Goal: Communication & Community: Answer question/provide support

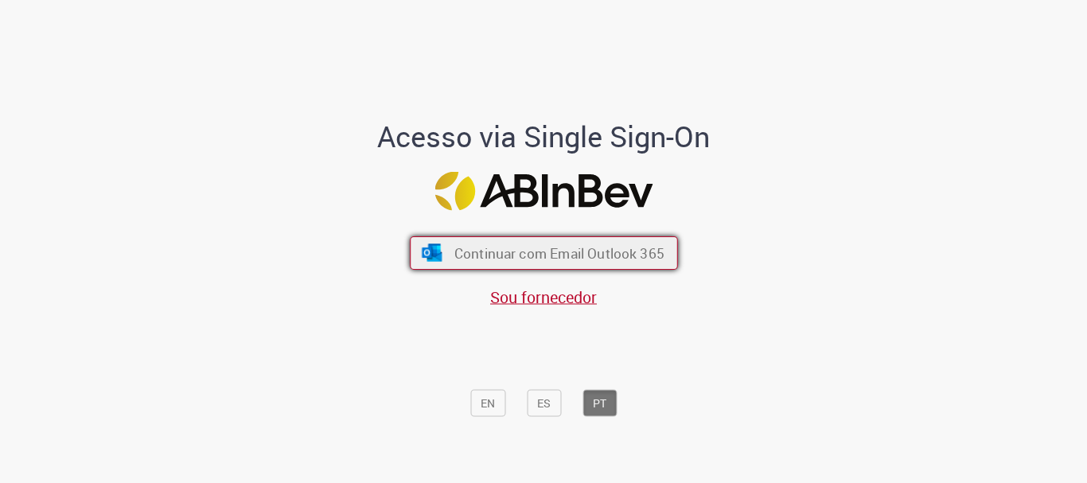
click at [517, 252] on span "Continuar com Email Outlook 365" at bounding box center [559, 253] width 210 height 18
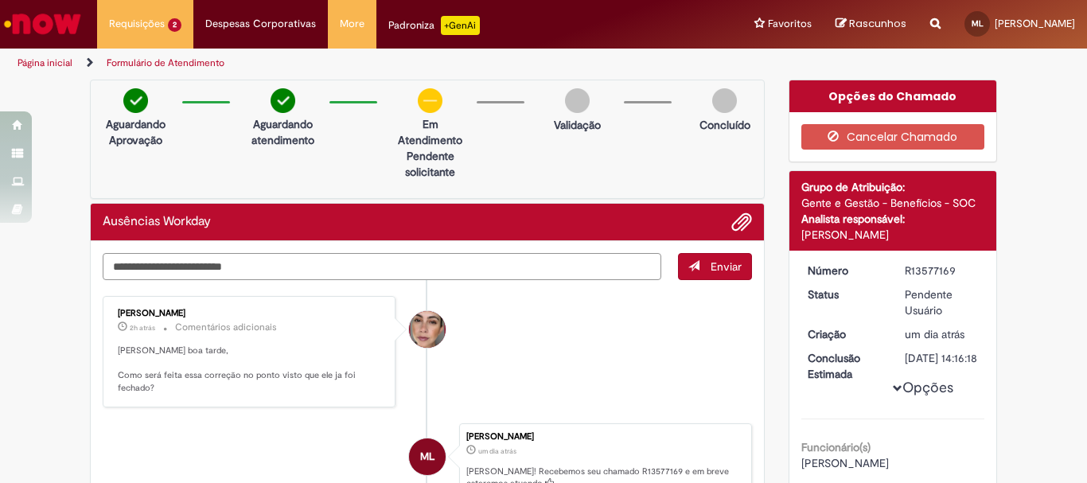
click at [225, 258] on textarea "Digite sua mensagem aqui..." at bounding box center [382, 266] width 559 height 27
type textarea "**********"
click at [702, 280] on ul "[PERSON_NAME] 2h atrás 2 horas atrás Comentários adicionais Olá Maiara boa tard…" at bounding box center [428, 421] width 650 height 283
click at [683, 258] on button "Enviar" at bounding box center [715, 266] width 74 height 27
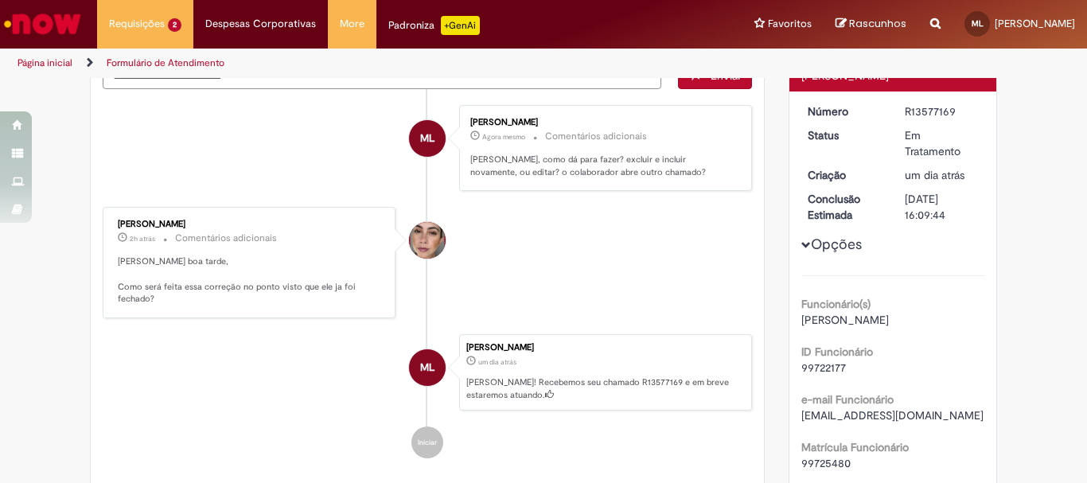
scroll to position [80, 0]
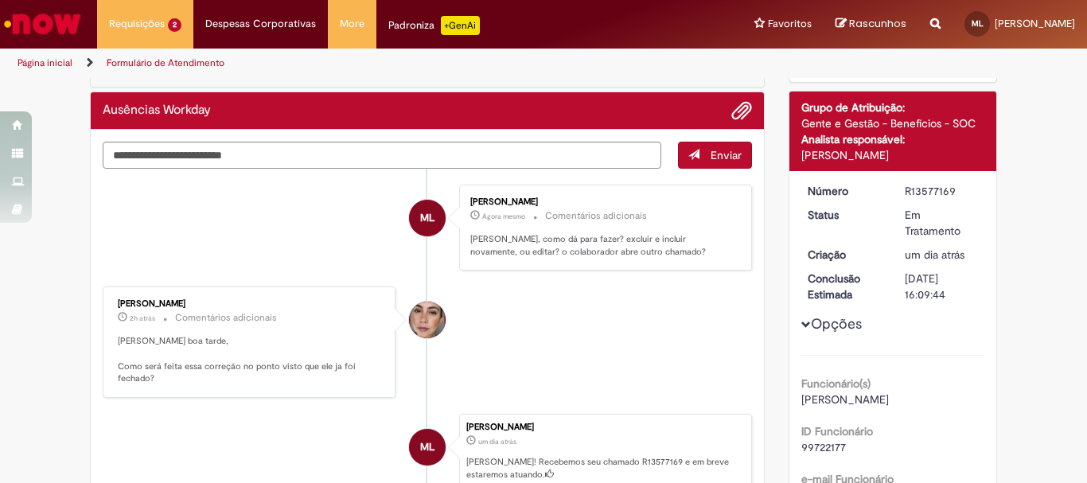
click at [624, 252] on p "[PERSON_NAME], como dá para fazer? excluir e incluir novamente, ou editar? o co…" at bounding box center [602, 245] width 265 height 25
click at [478, 163] on textarea "Digite sua mensagem aqui..." at bounding box center [382, 155] width 559 height 27
type textarea "**********"
click at [701, 163] on span "Enviar" at bounding box center [715, 155] width 73 height 27
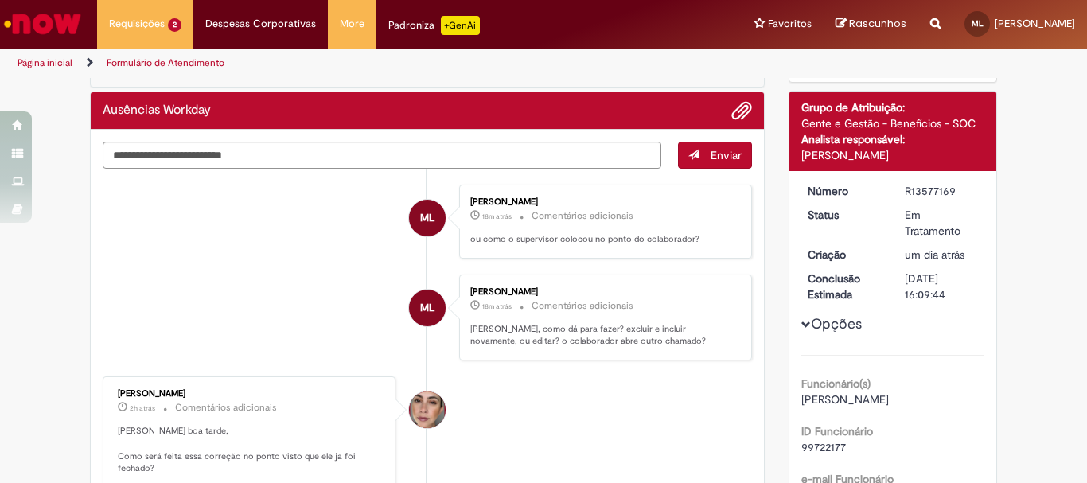
scroll to position [0, 0]
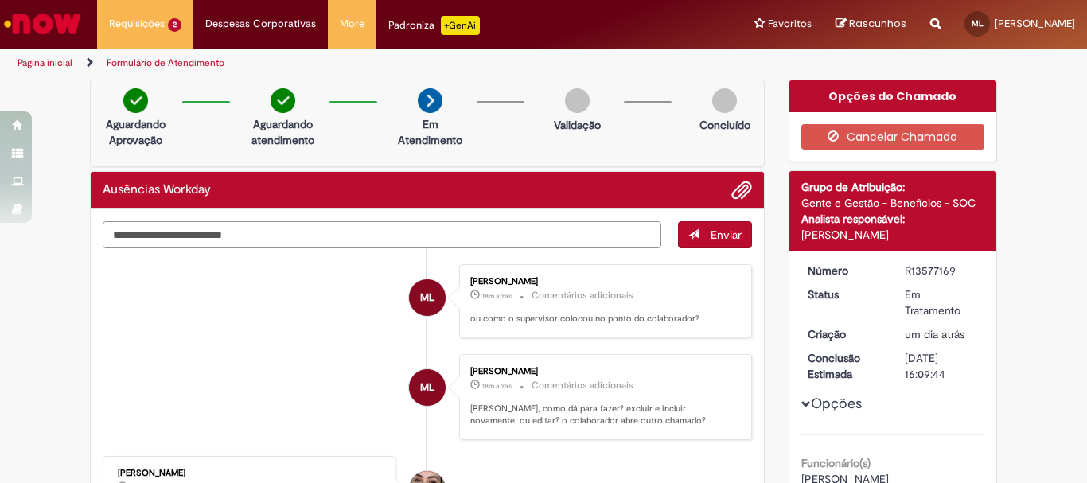
click at [608, 235] on textarea "Digite sua mensagem aqui..." at bounding box center [382, 234] width 559 height 27
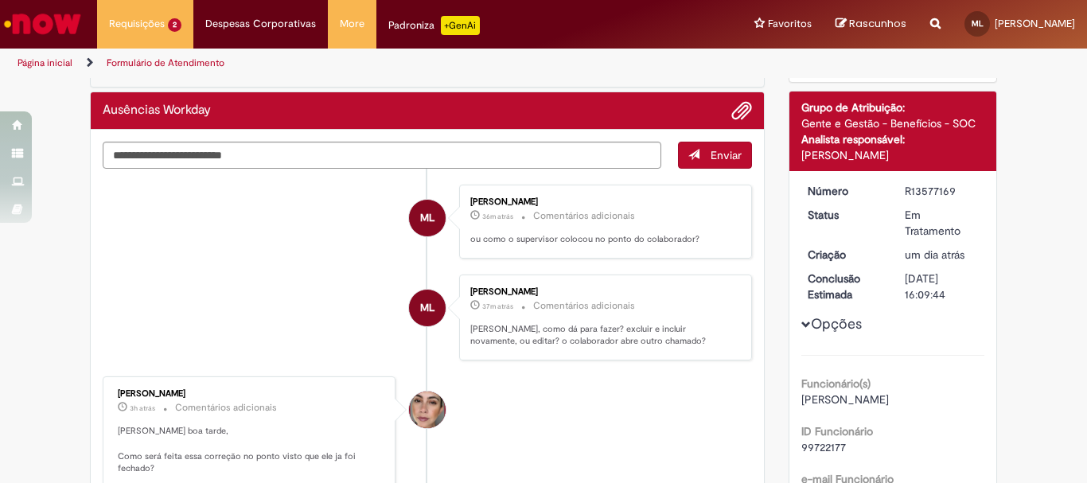
scroll to position [318, 0]
